Goal: Task Accomplishment & Management: Manage account settings

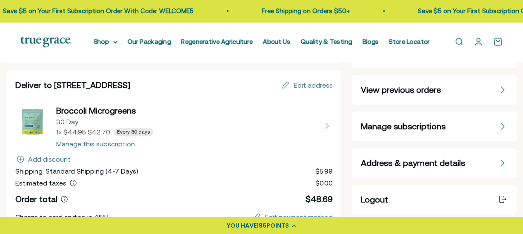
scroll to position [80, 0]
click at [400, 130] on span "Manage subscriptions" at bounding box center [403, 127] width 85 height 12
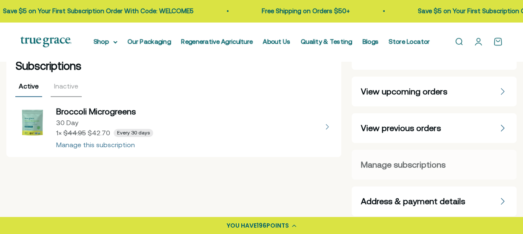
scroll to position [40, 0]
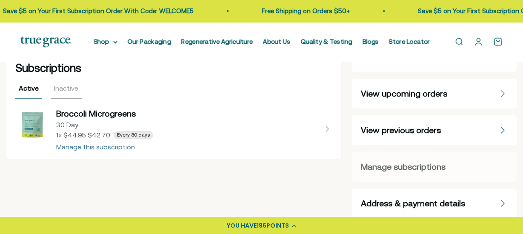
click at [115, 145] on button "view details about Broccoli Microgreens 30 Day 1 × $42.70 Every 30 days" at bounding box center [174, 129] width 318 height 43
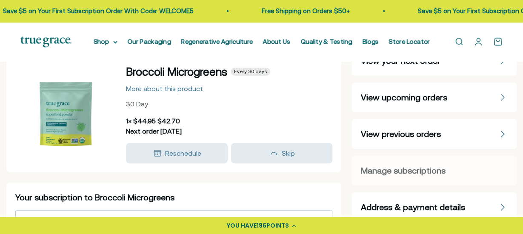
scroll to position [57, 0]
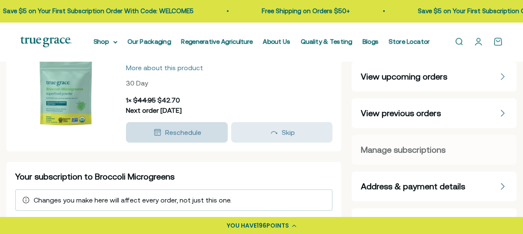
click at [199, 135] on span "Reschedule" at bounding box center [183, 133] width 36 height 8
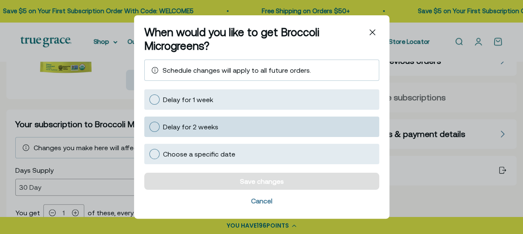
scroll to position [114, 0]
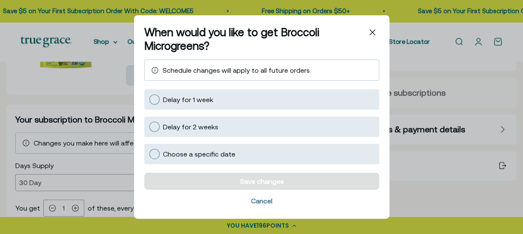
click at [112, 164] on div "When would you like to get Broccoli Microgreens? Schedule changes will apply to…" at bounding box center [261, 117] width 523 height 234
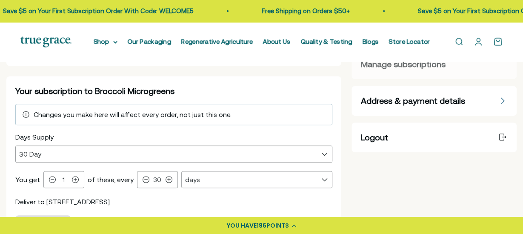
scroll to position [143, 0]
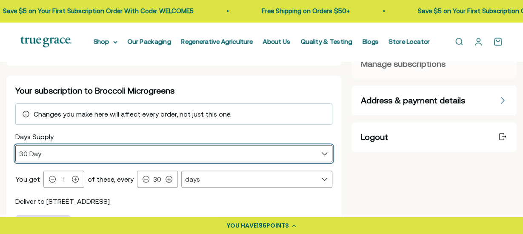
click at [144, 155] on select "30 Day" at bounding box center [174, 154] width 317 height 16
click at [160, 153] on select "30 Day" at bounding box center [174, 154] width 317 height 16
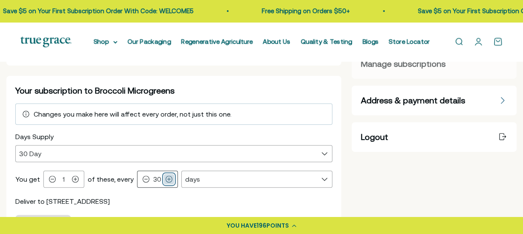
click at [166, 178] on icon at bounding box center [169, 179] width 6 height 6
click at [157, 178] on input "31" at bounding box center [157, 179] width 13 height 7
type input "3"
type input "60"
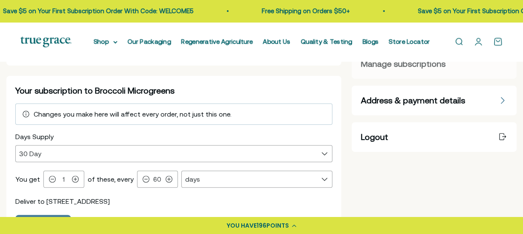
click at [146, 201] on div "Deliver to [STREET_ADDRESS]" at bounding box center [174, 201] width 318 height 10
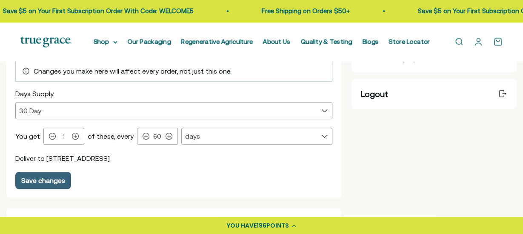
click at [60, 183] on div "Save changes" at bounding box center [43, 180] width 44 height 7
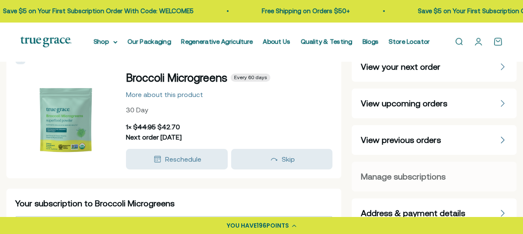
scroll to position [0, 0]
